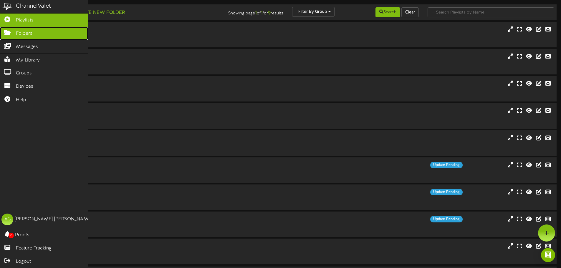
click at [7, 34] on icon at bounding box center [7, 32] width 15 height 4
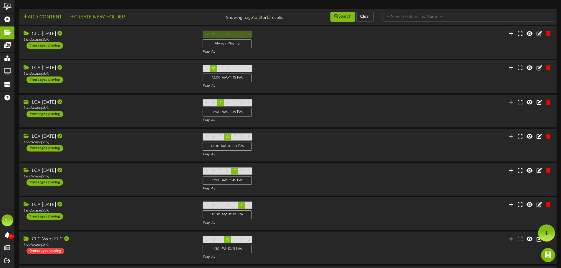
click at [95, 42] on div "CLC [DATE] Landscape ( 16:9 ) 1 messages playing" at bounding box center [108, 40] width 179 height 18
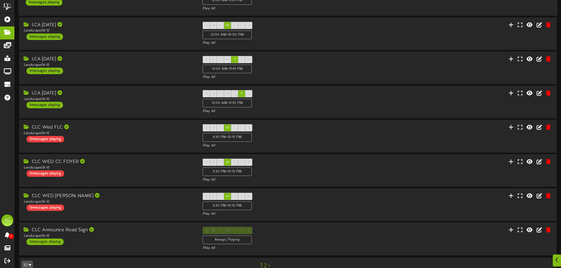
scroll to position [198, 0]
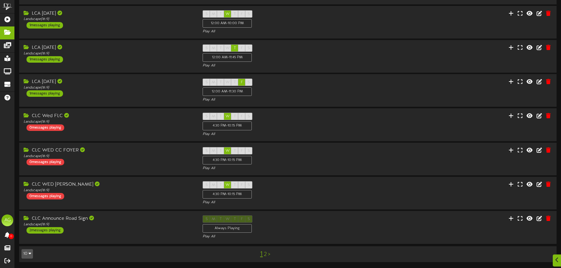
click at [266, 254] on link "2" at bounding box center [265, 255] width 3 height 6
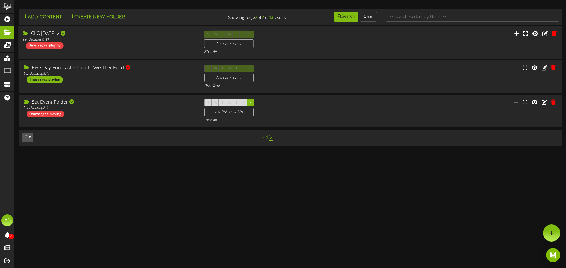
click at [95, 29] on div "CLC [DATE] 2 Landscape ( 16:9 ) 0 messages playing S M T W T F S Always Playing" at bounding box center [290, 42] width 544 height 33
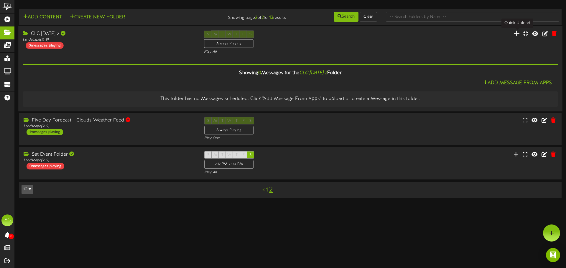
click at [517, 34] on icon at bounding box center [516, 33] width 6 height 6
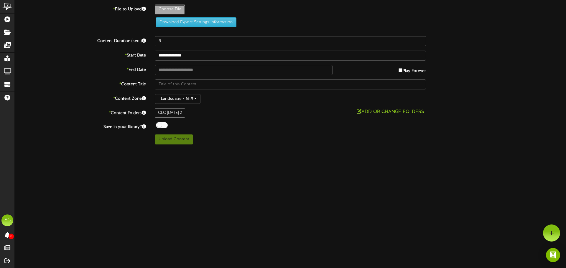
type input "**********"
type input "08-10-2025Preservice"
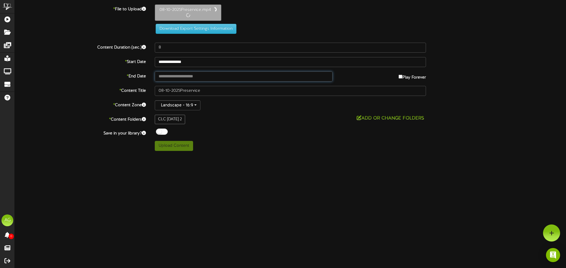
click at [202, 75] on input "text" at bounding box center [244, 77] width 178 height 10
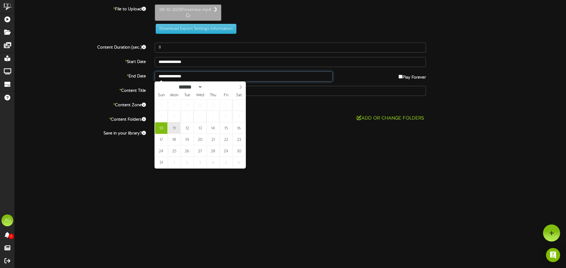
type input "**********"
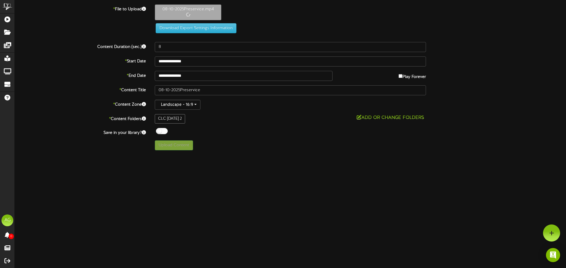
type input "178"
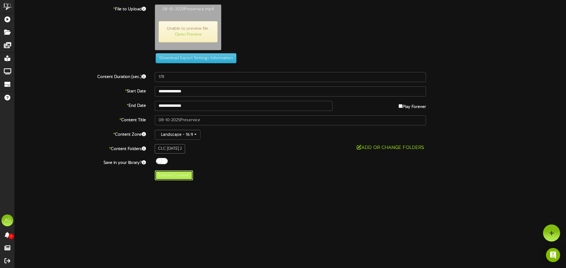
click at [171, 176] on button "Upload Content" at bounding box center [174, 176] width 38 height 10
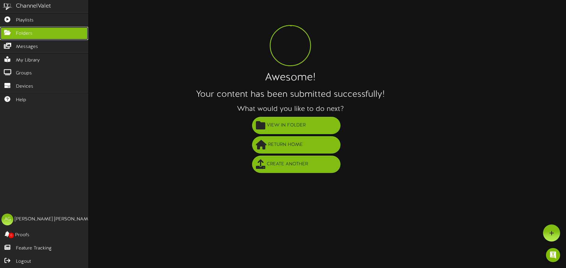
click at [20, 32] on span "Folders" at bounding box center [24, 33] width 16 height 7
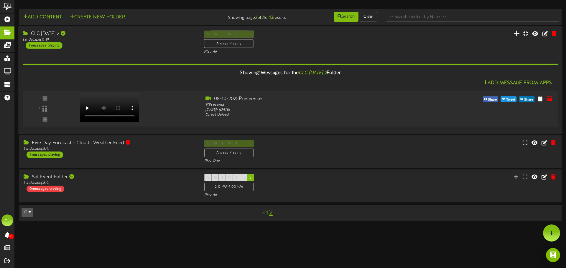
click at [513, 37] on button at bounding box center [516, 34] width 9 height 9
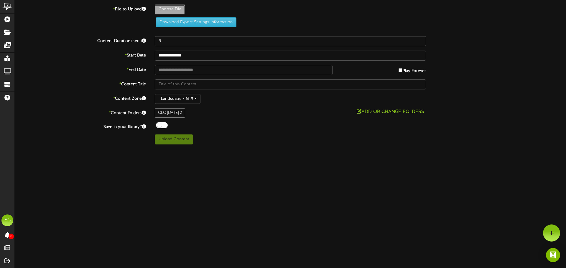
type input "**********"
type input "welcomestill"
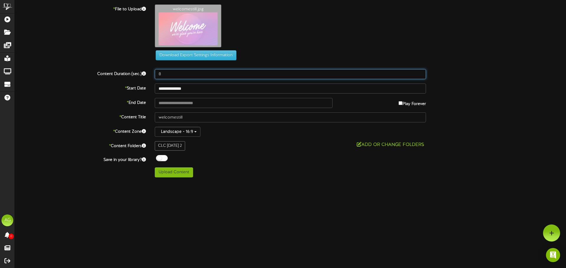
click at [159, 75] on input "8" at bounding box center [290, 74] width 271 height 10
click at [161, 75] on input "8" at bounding box center [290, 74] width 271 height 10
drag, startPoint x: 161, startPoint y: 75, endPoint x: 154, endPoint y: 74, distance: 6.8
click at [154, 74] on div "8" at bounding box center [290, 74] width 280 height 10
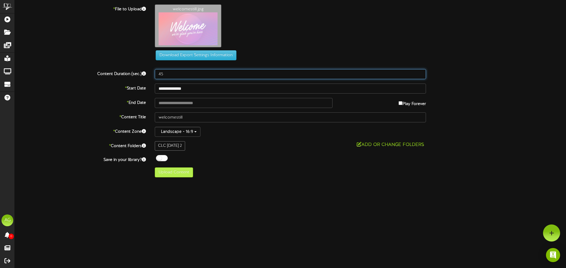
type input "45"
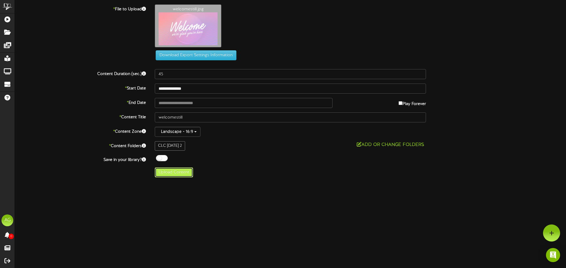
click at [174, 172] on button "Upload Content" at bounding box center [174, 173] width 38 height 10
type input "**********"
